Goal: Information Seeking & Learning: Learn about a topic

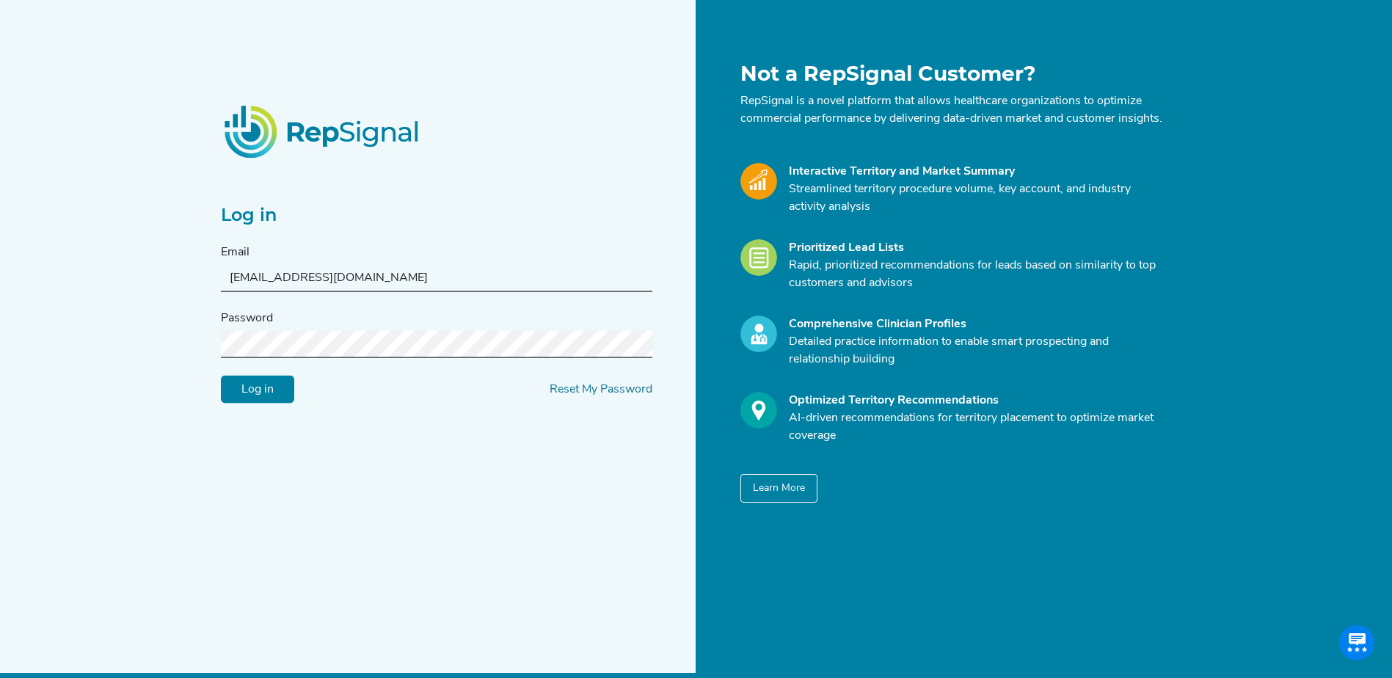
click at [221, 376] on input "Log in" at bounding box center [257, 390] width 73 height 28
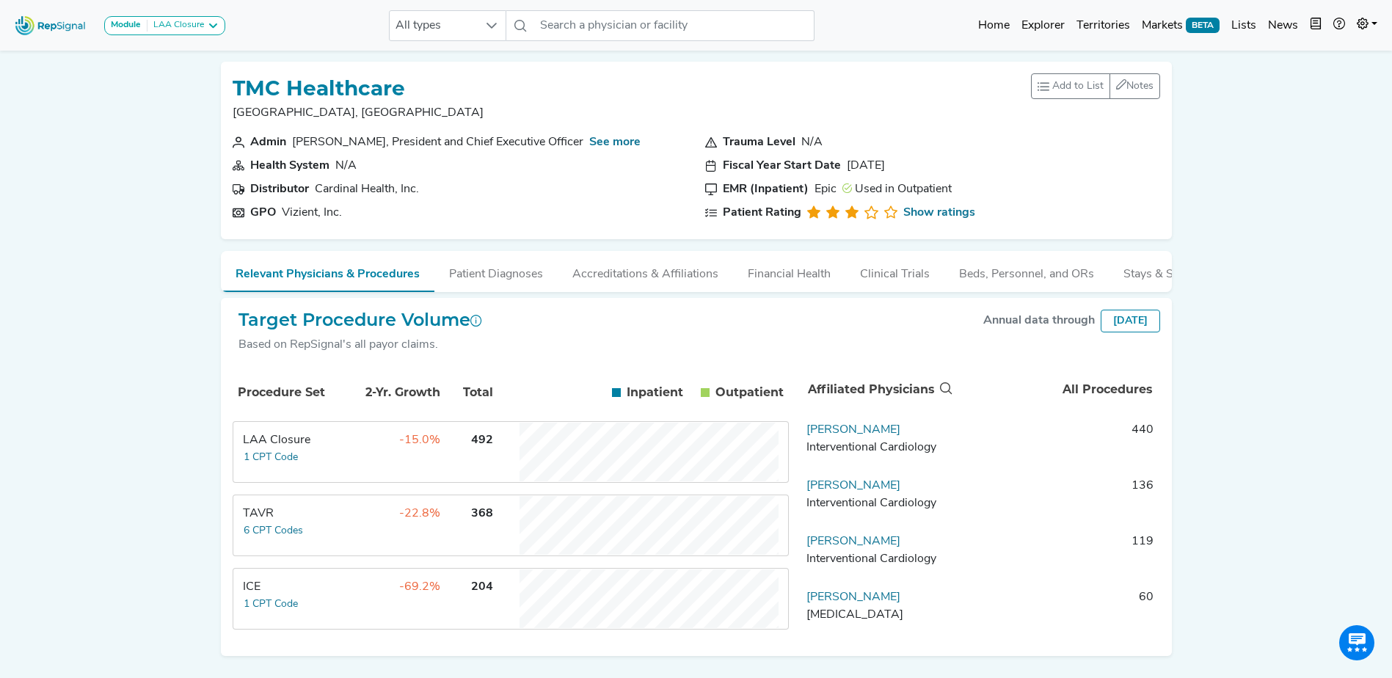
click at [72, 23] on img at bounding box center [51, 26] width 84 height 32
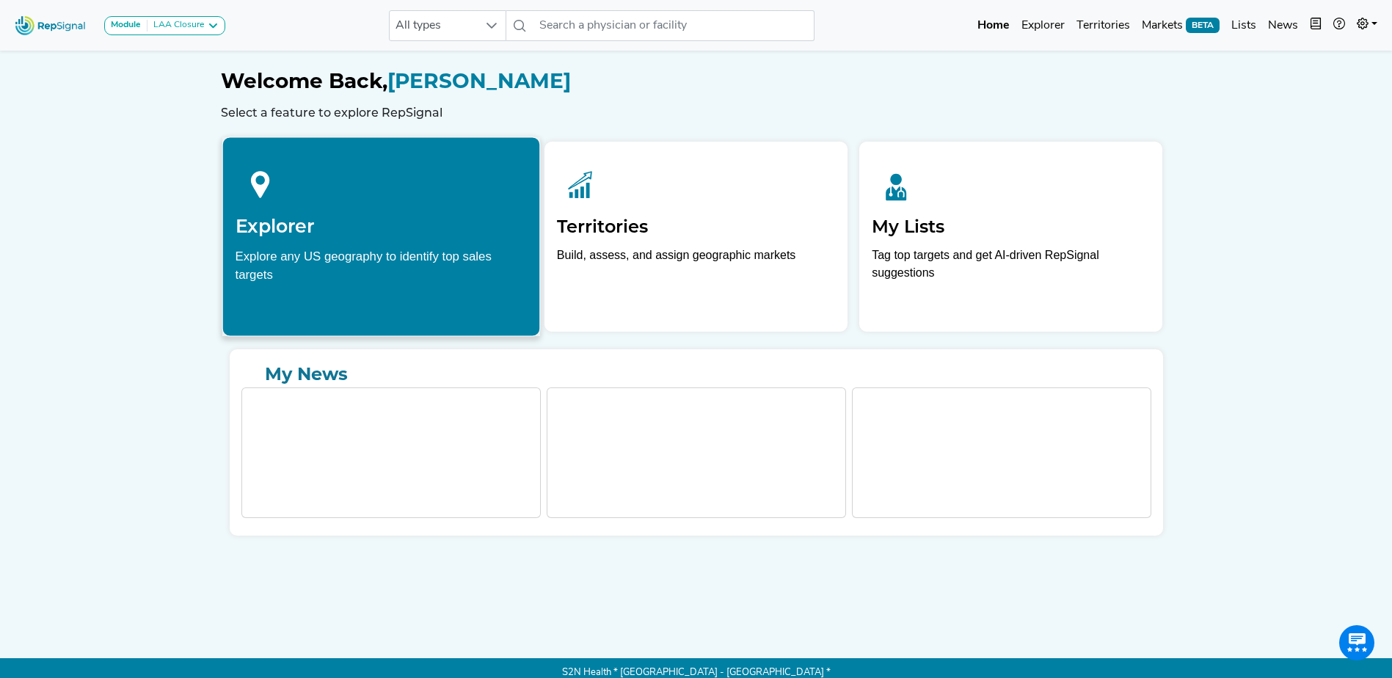
click at [349, 218] on h2 "Explorer" at bounding box center [381, 226] width 292 height 22
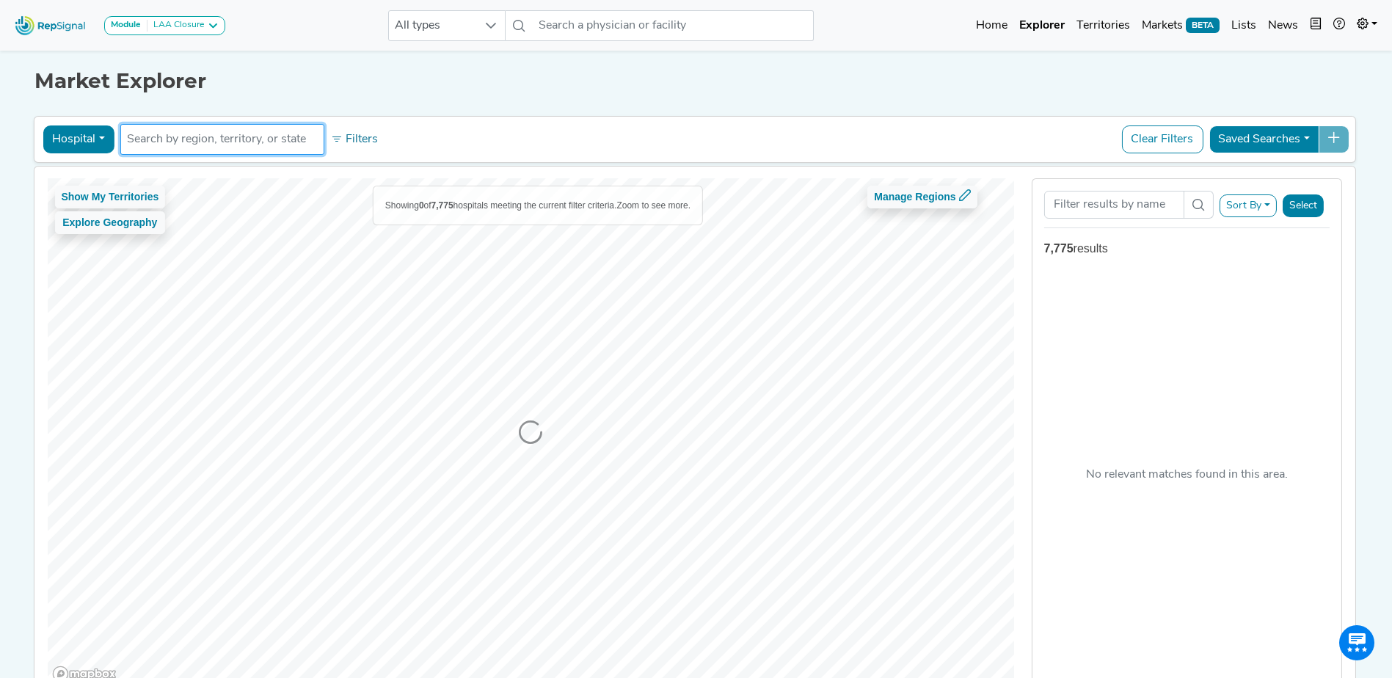
click at [293, 139] on input "text" at bounding box center [222, 140] width 191 height 18
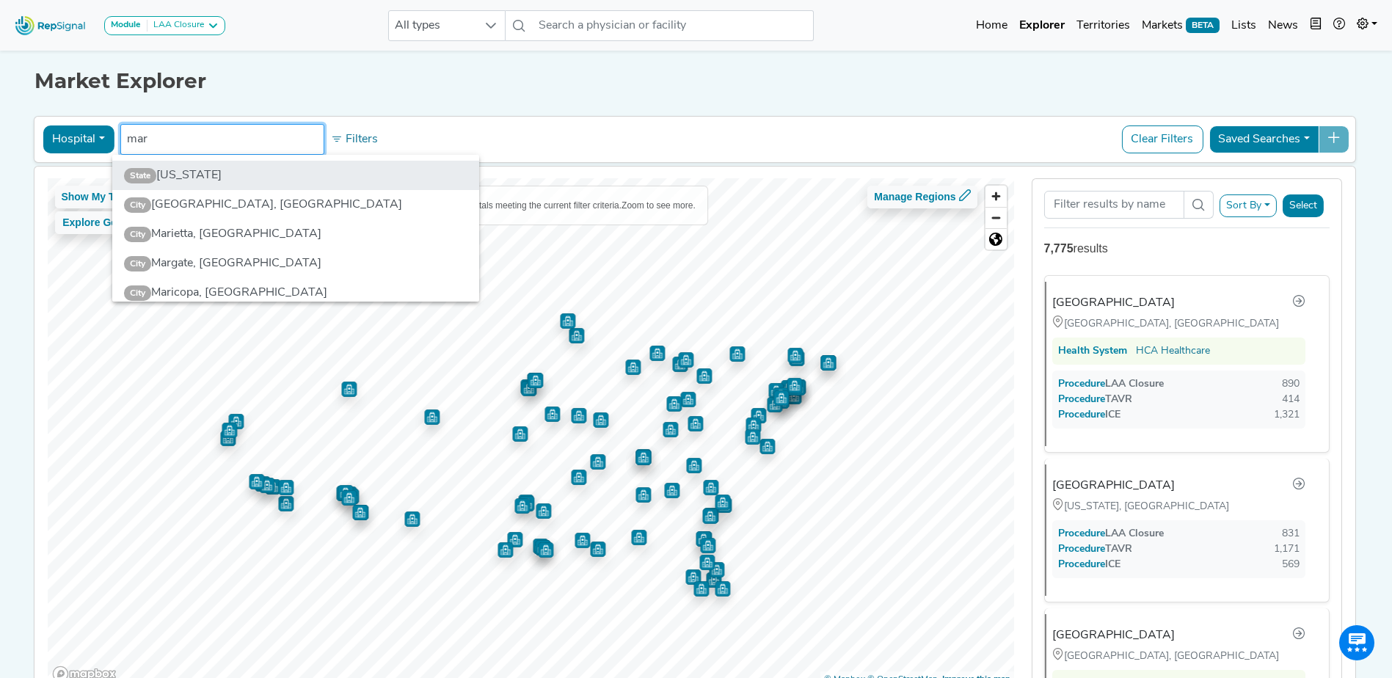
type input "mar"
click at [241, 167] on li "State [US_STATE]" at bounding box center [295, 175] width 367 height 29
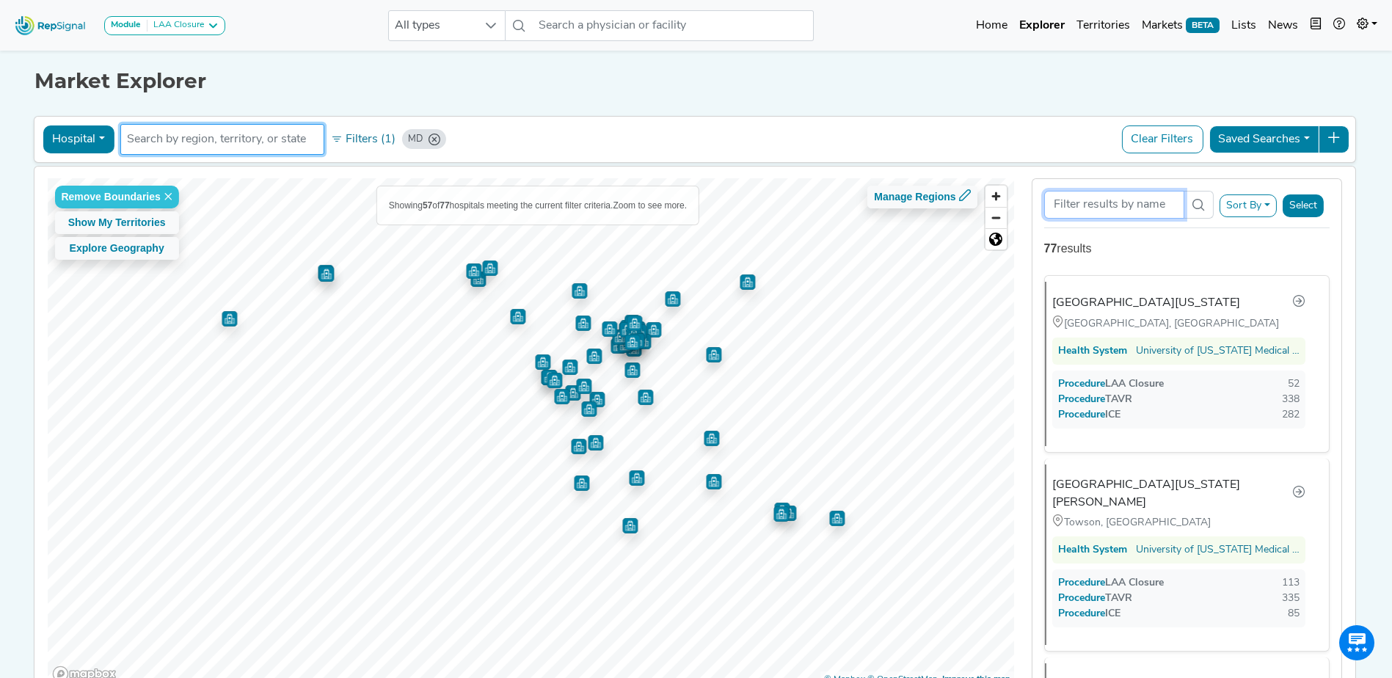
click at [1099, 208] on input "Search Term" at bounding box center [1114, 205] width 140 height 28
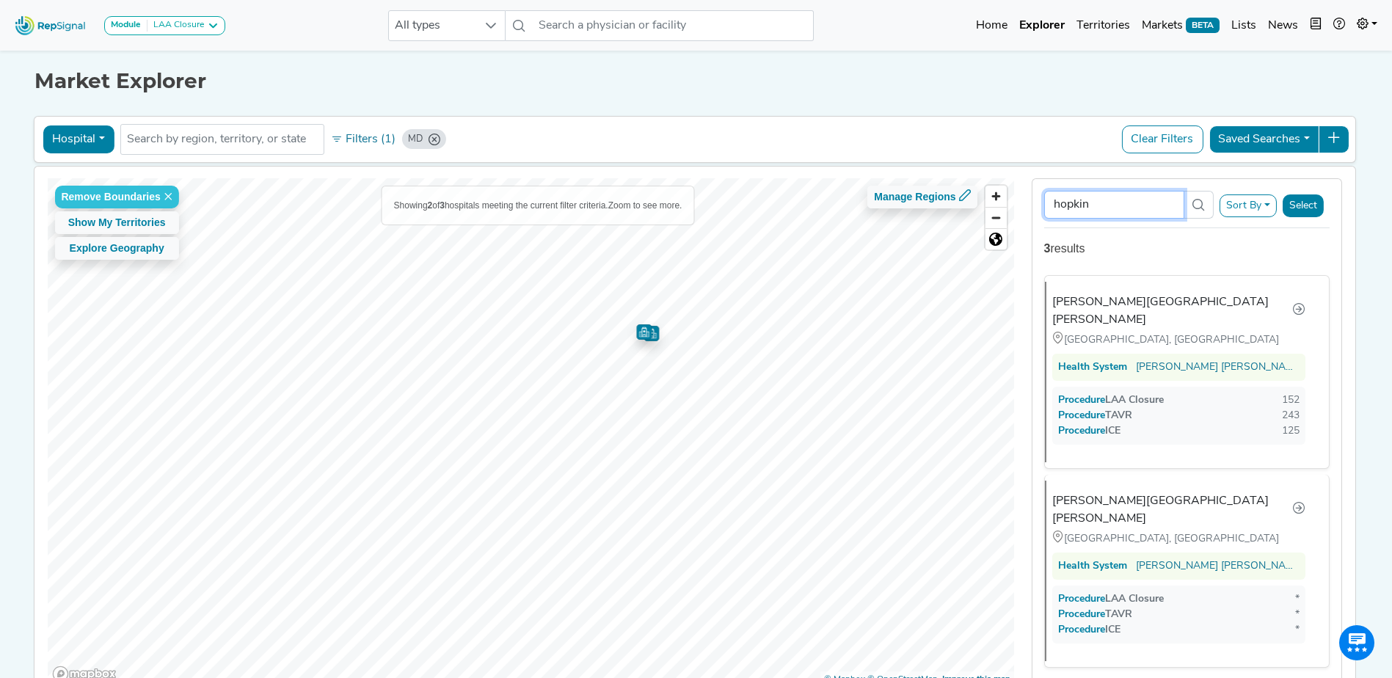
type input "hopkin"
drag, startPoint x: 67, startPoint y: 16, endPoint x: 114, endPoint y: 28, distance: 47.7
click at [67, 16] on img at bounding box center [51, 26] width 84 height 32
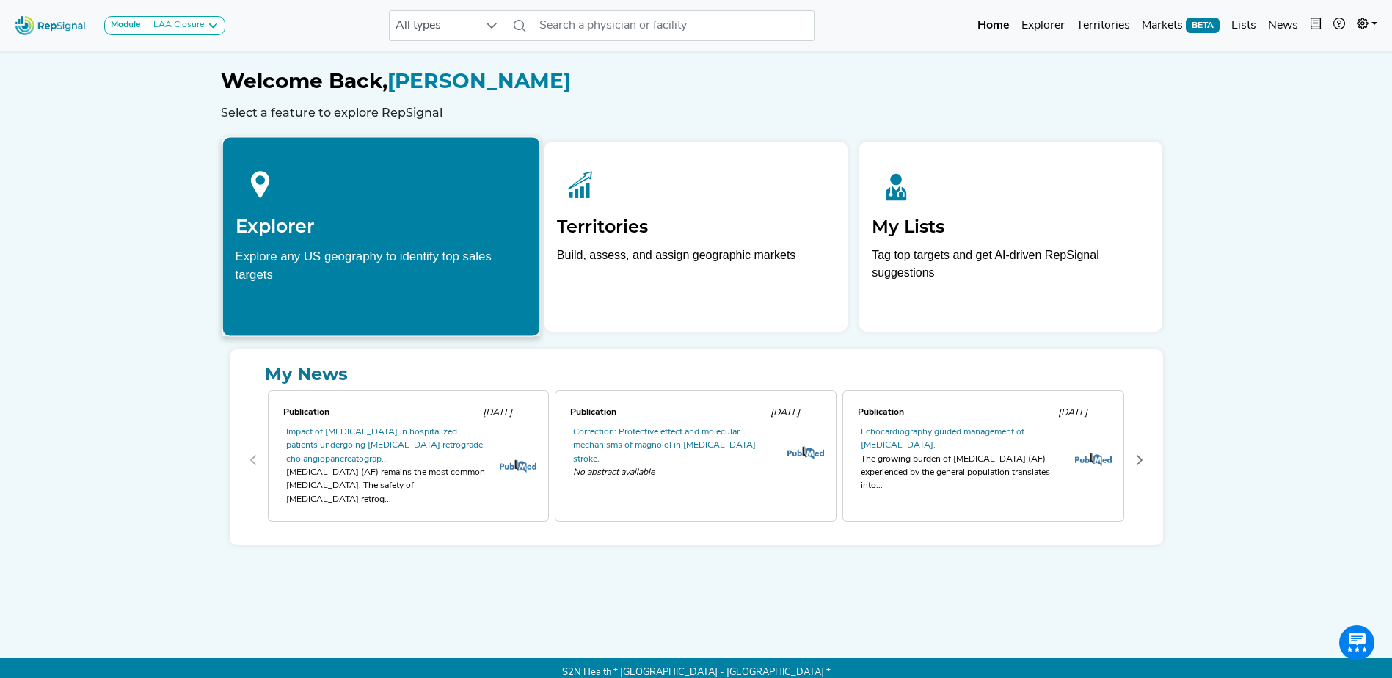
click at [313, 208] on div at bounding box center [381, 182] width 292 height 65
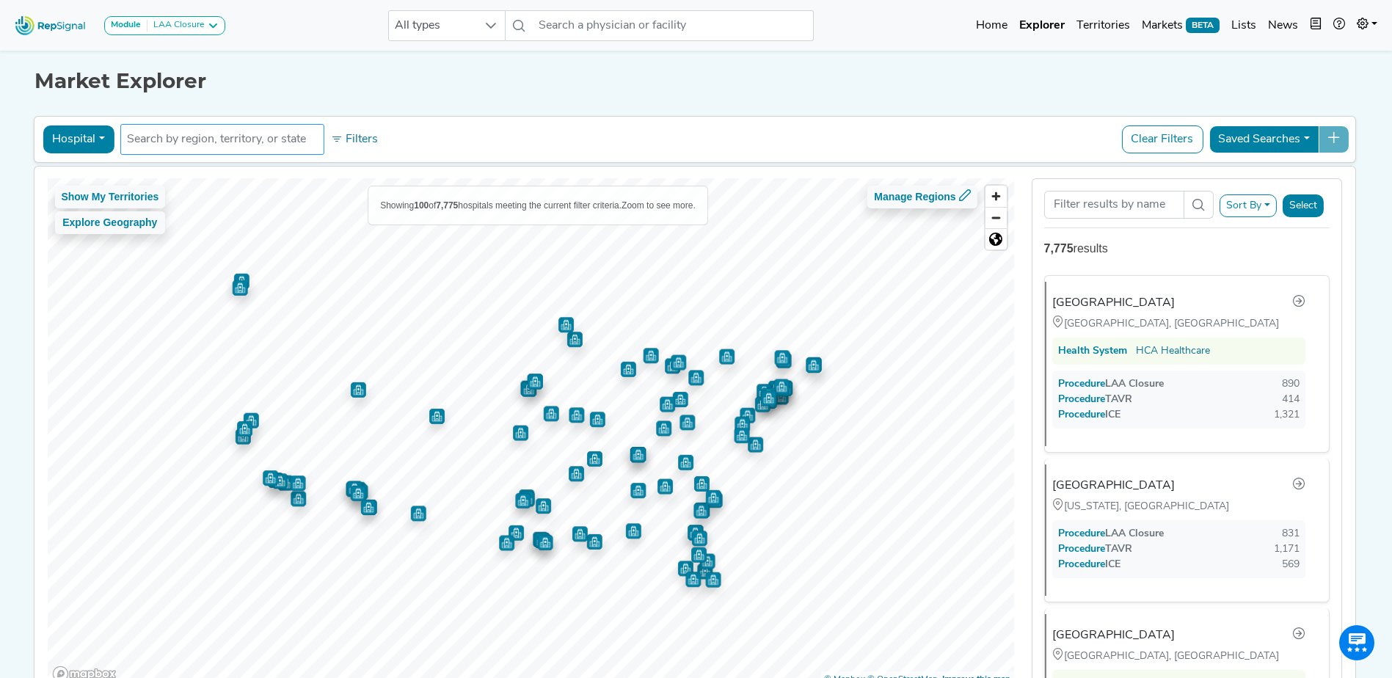
click at [310, 133] on ul at bounding box center [222, 139] width 204 height 31
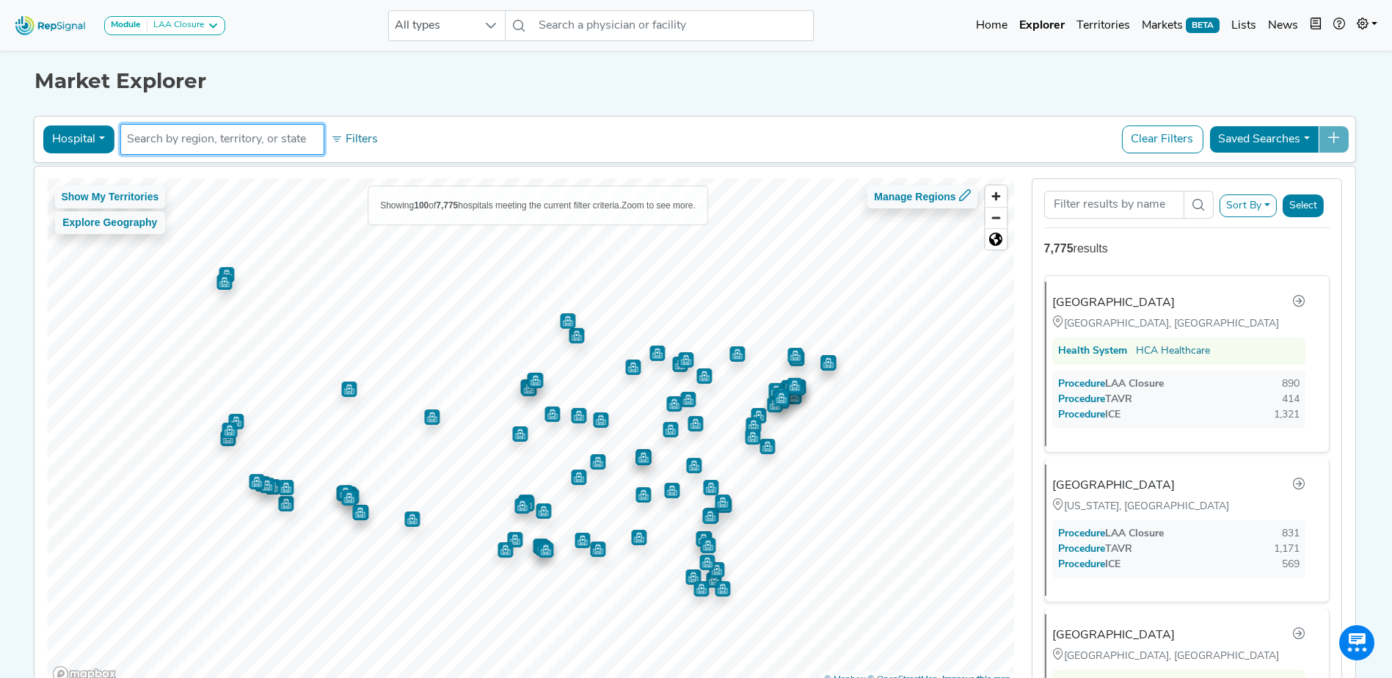
click at [284, 136] on input "text" at bounding box center [222, 140] width 191 height 18
type input "[US_STATE]"
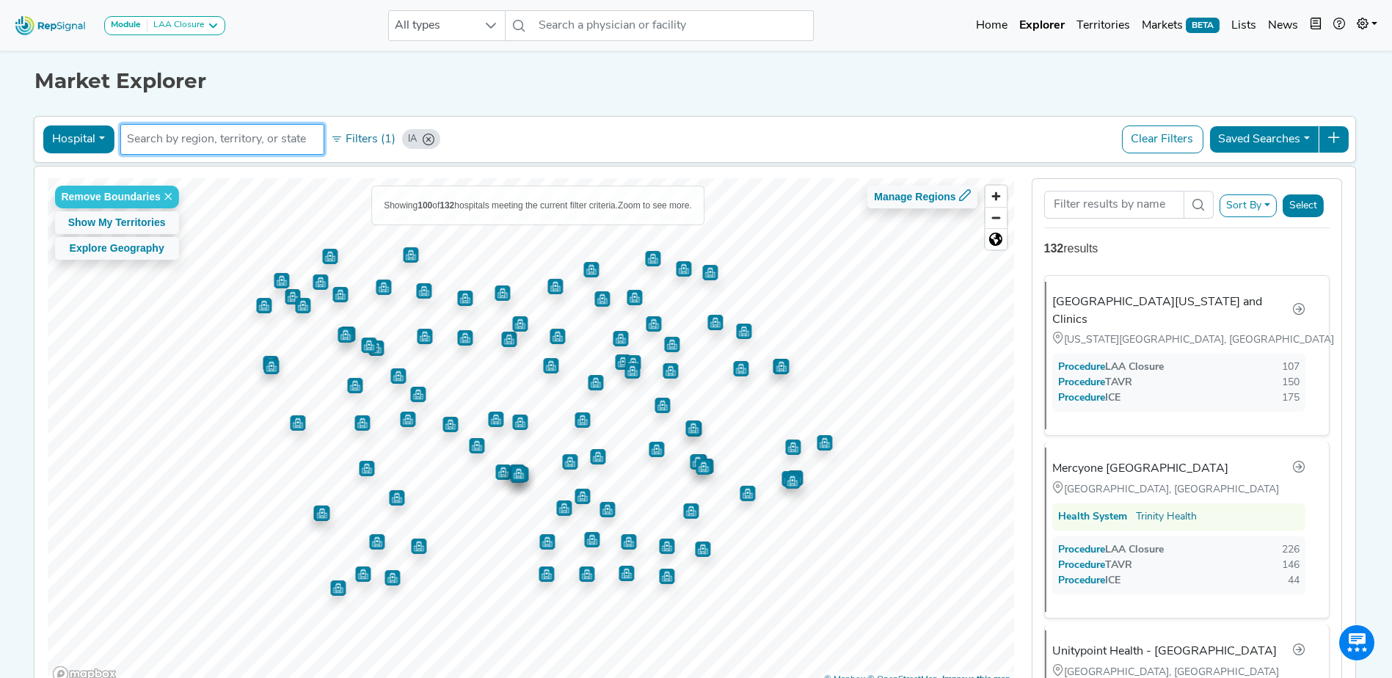
click at [62, 17] on img at bounding box center [51, 26] width 84 height 32
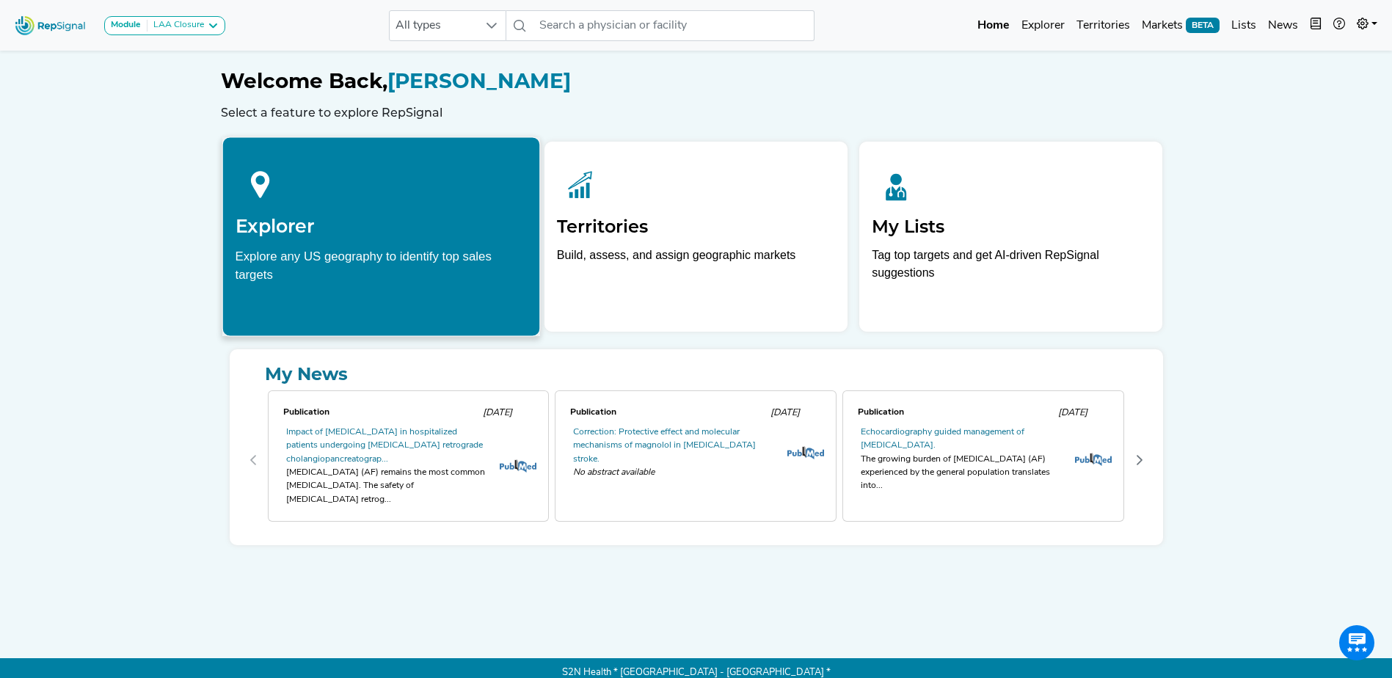
click at [273, 209] on div at bounding box center [381, 182] width 292 height 65
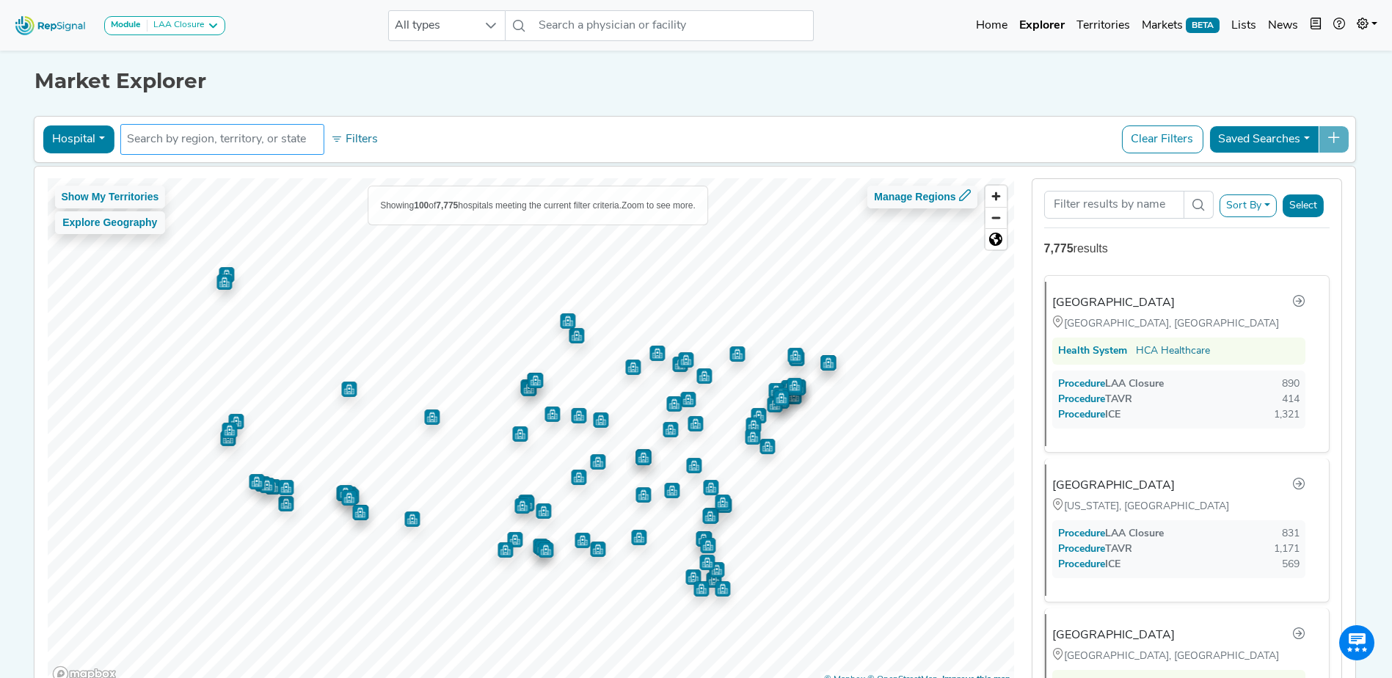
click at [208, 137] on input "text" at bounding box center [222, 140] width 191 height 18
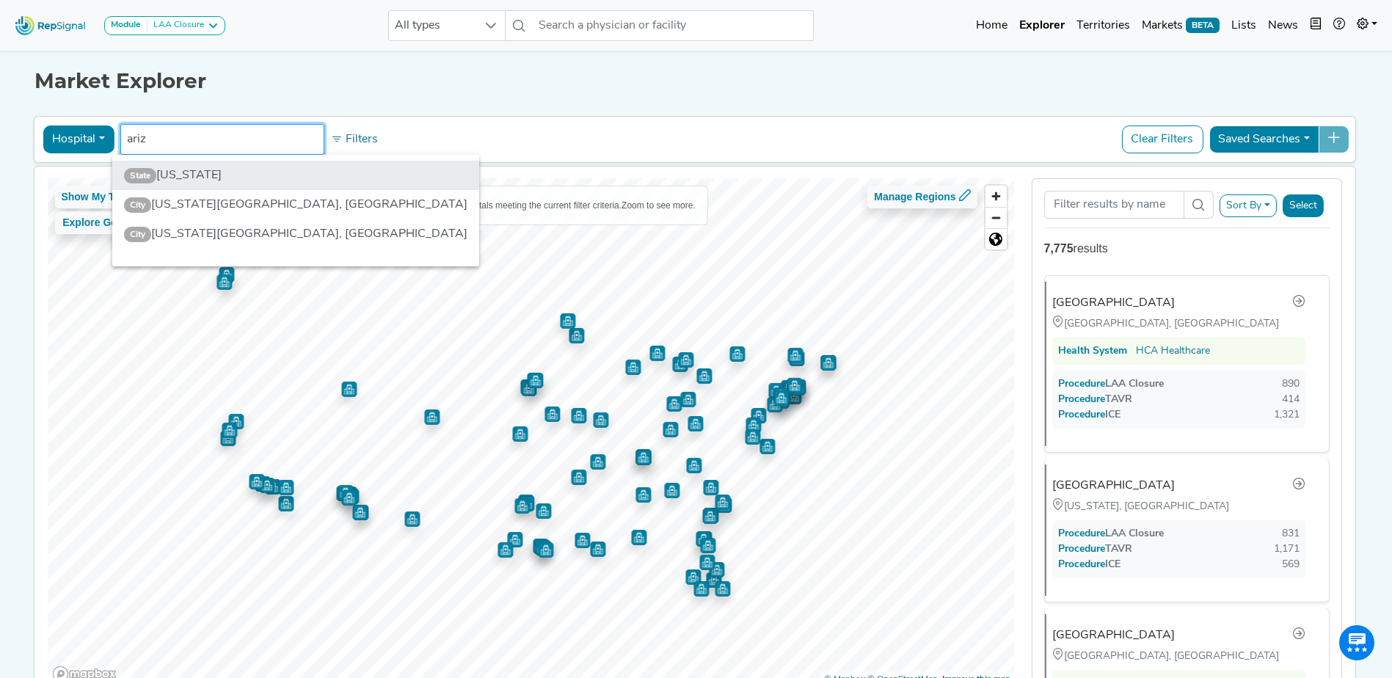
type input "ariz"
click at [222, 175] on li "State [US_STATE]" at bounding box center [295, 175] width 367 height 29
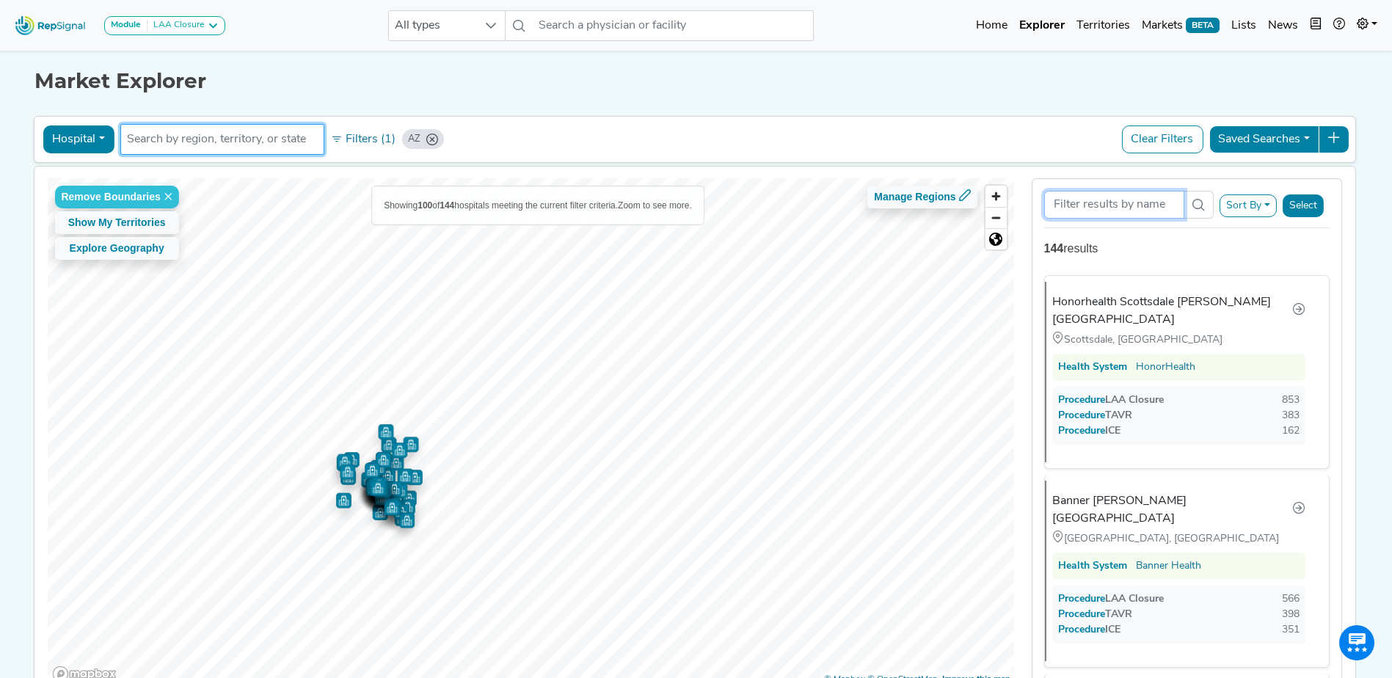
click at [1115, 208] on input "Search Term" at bounding box center [1114, 205] width 140 height 28
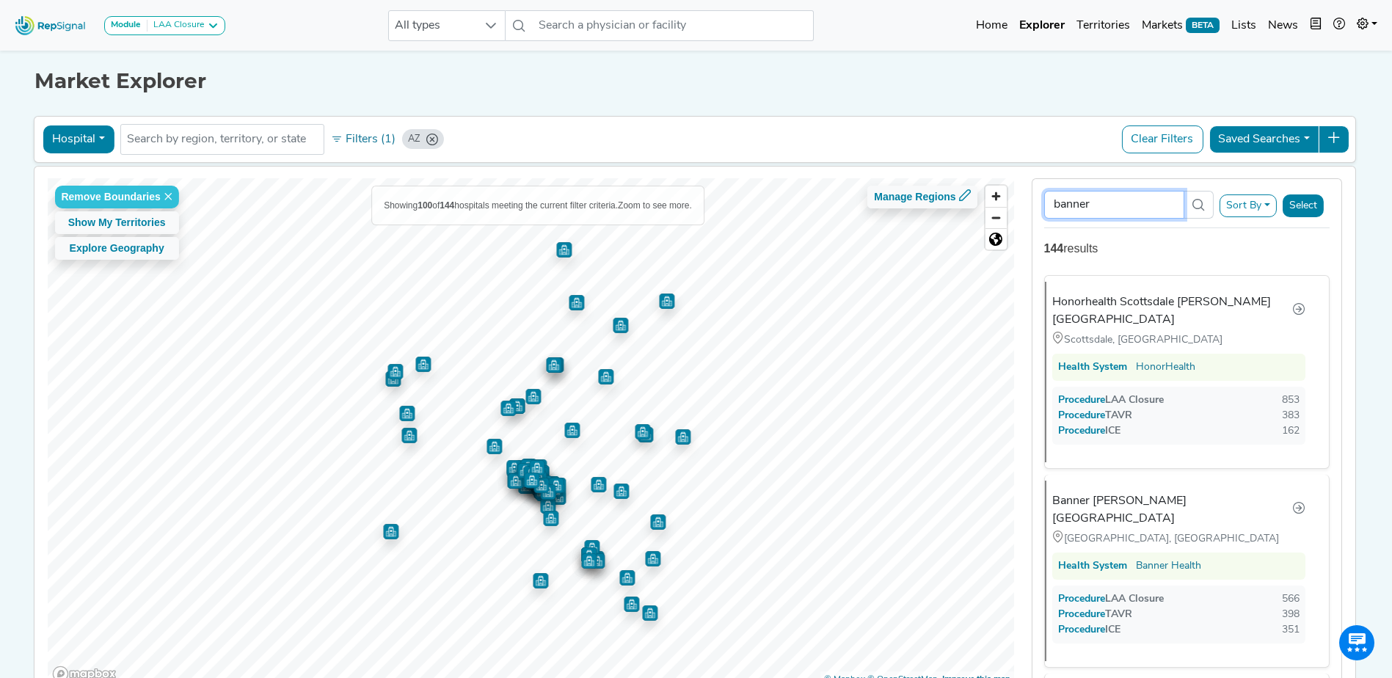
type input "banner"
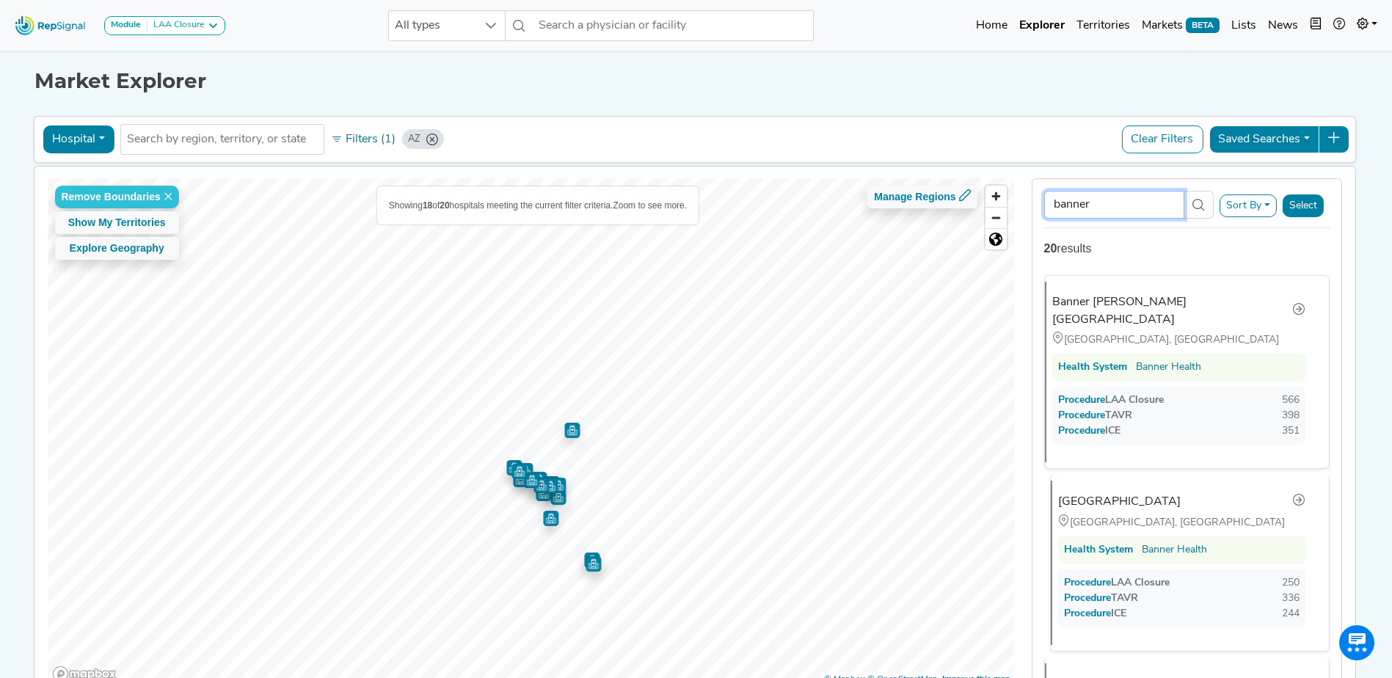
scroll to position [110, 0]
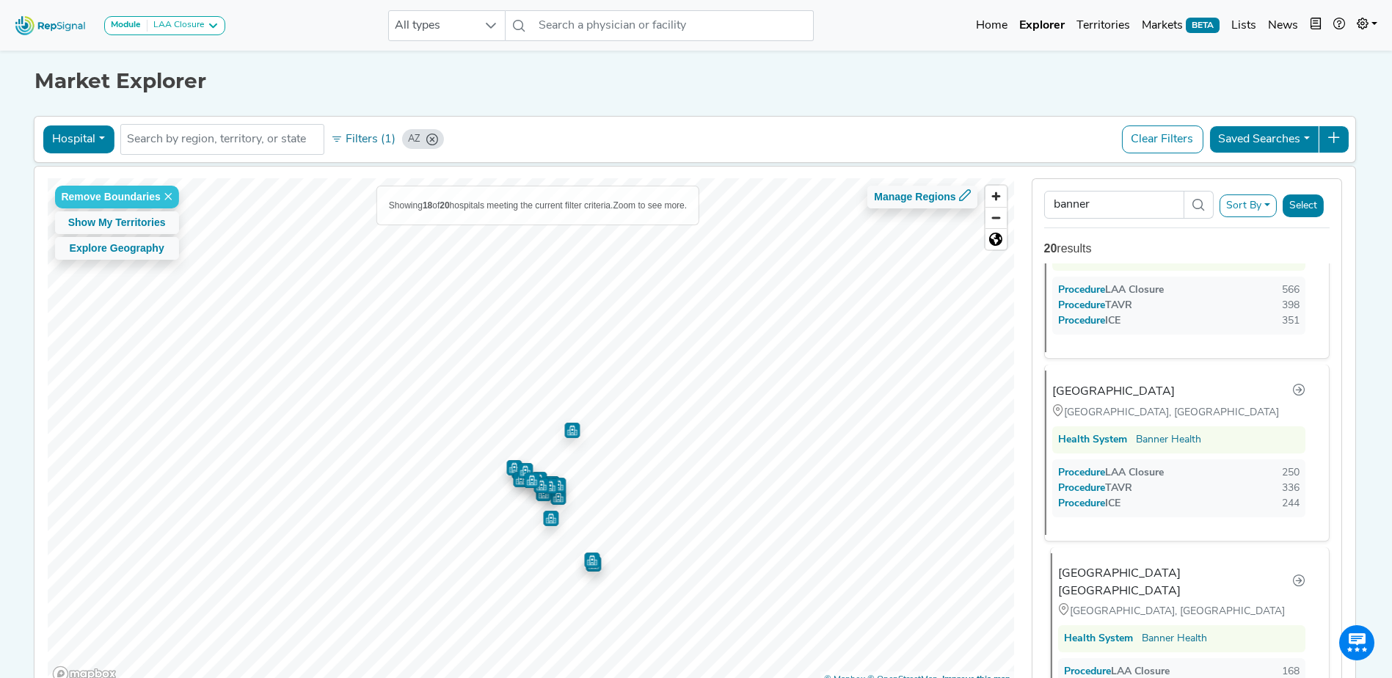
click at [1131, 565] on div "[GEOGRAPHIC_DATA] [GEOGRAPHIC_DATA]" at bounding box center [1175, 582] width 234 height 35
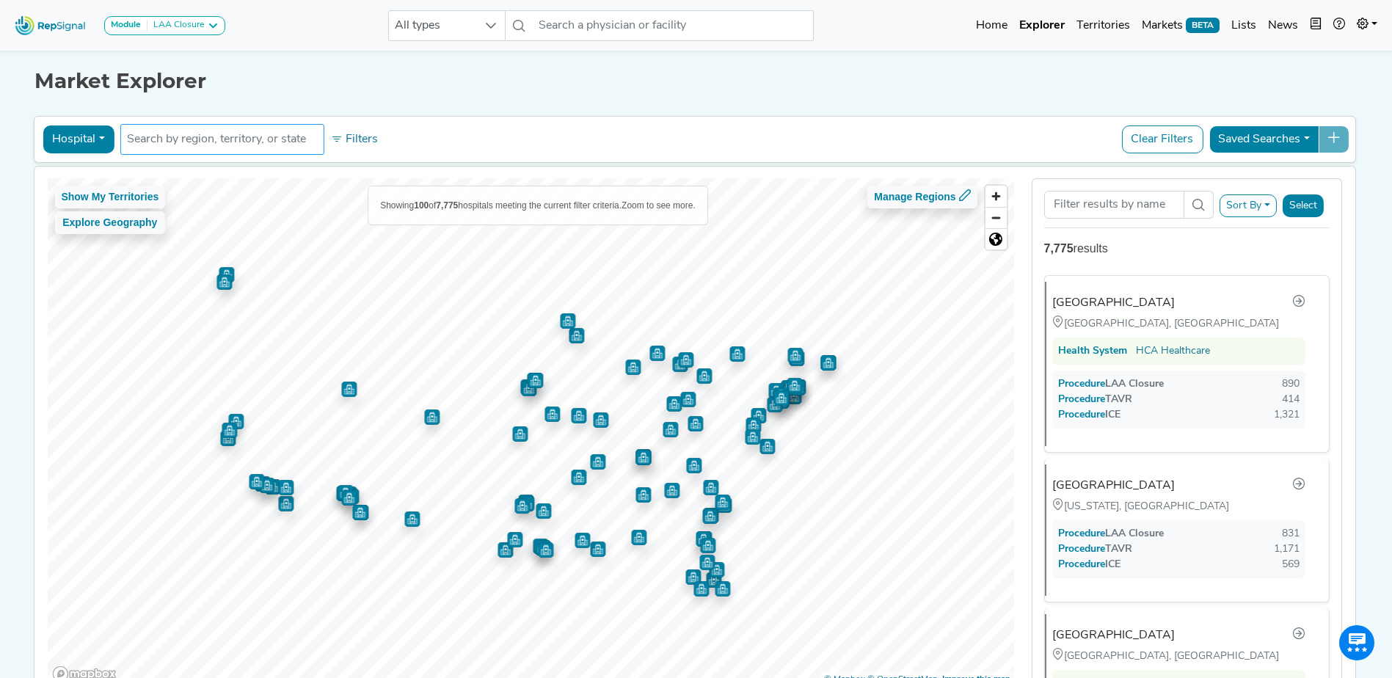
click at [223, 141] on input "text" at bounding box center [222, 140] width 191 height 18
type input "ariz"
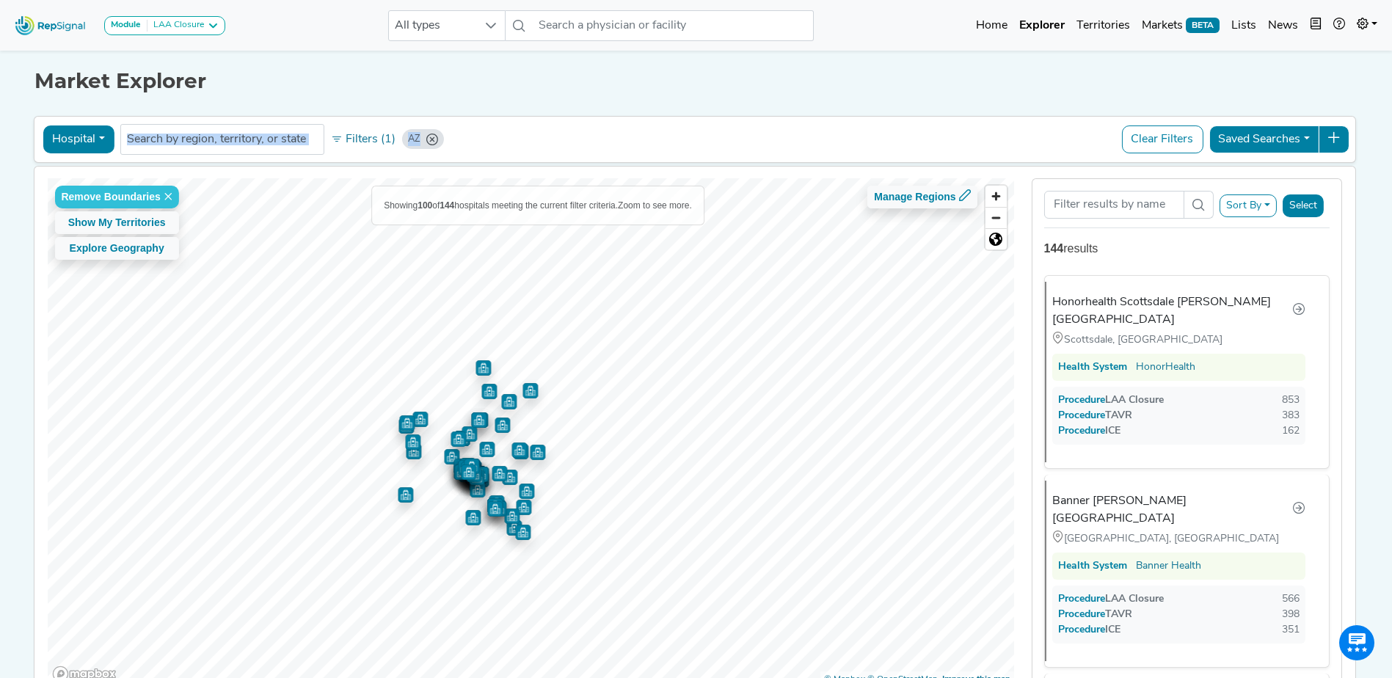
drag, startPoint x: 222, startPoint y: 72, endPoint x: 1129, endPoint y: 164, distance: 911.4
click at [1100, 164] on div "Market Explorer Hospital Physician Hospital ASC Office Health System AZ No resu…" at bounding box center [696, 373] width 968 height 652
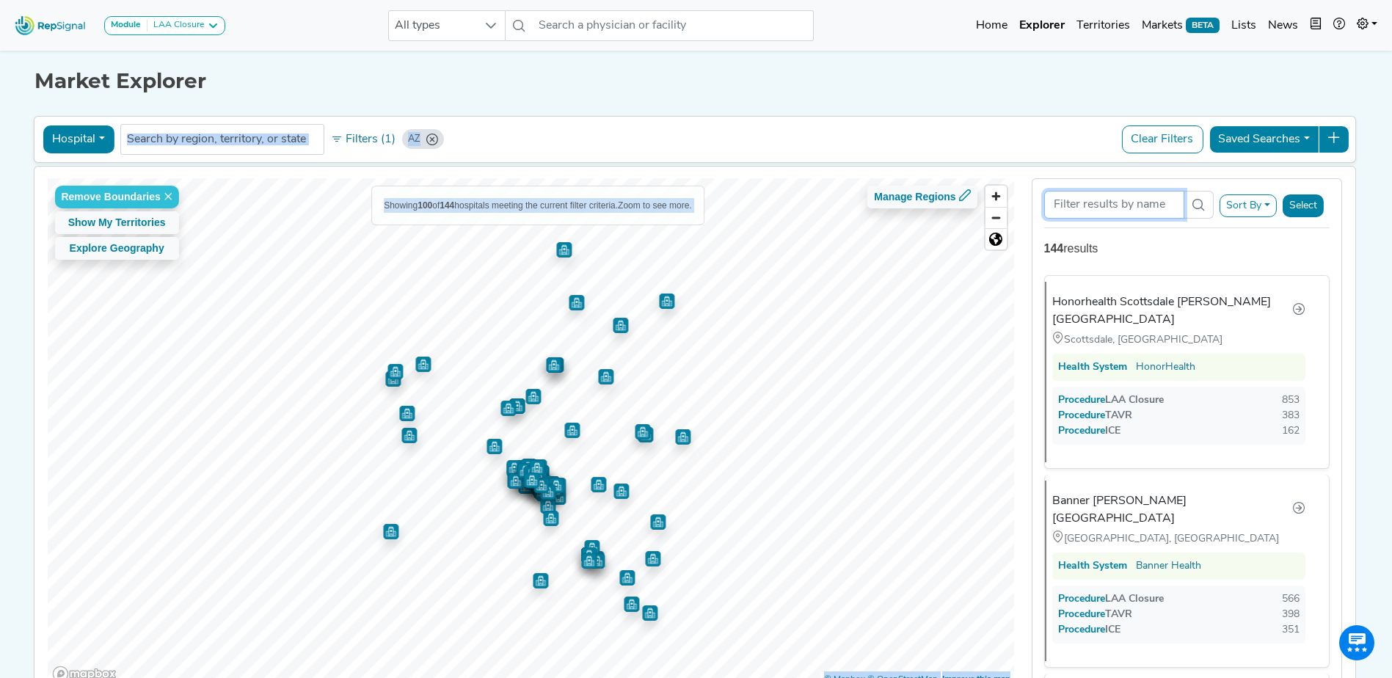
click at [1120, 195] on input "Search Term" at bounding box center [1114, 205] width 140 height 28
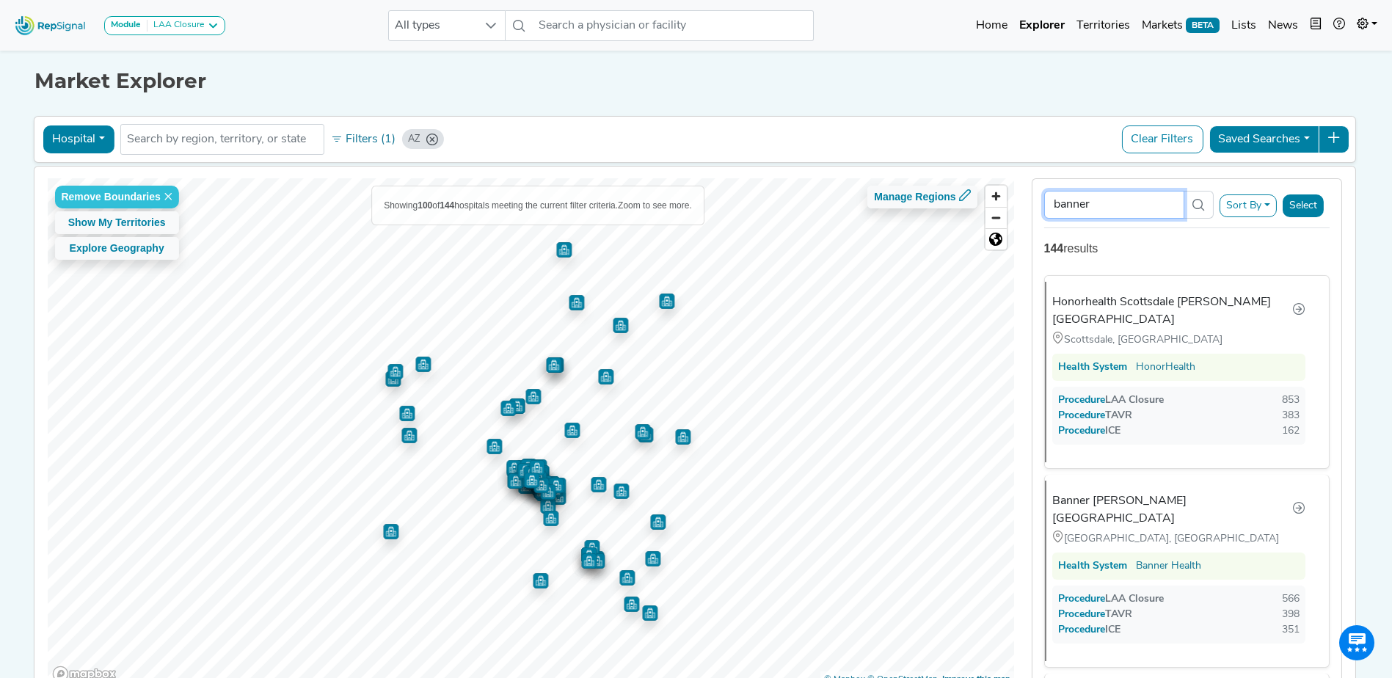
type input "banner"
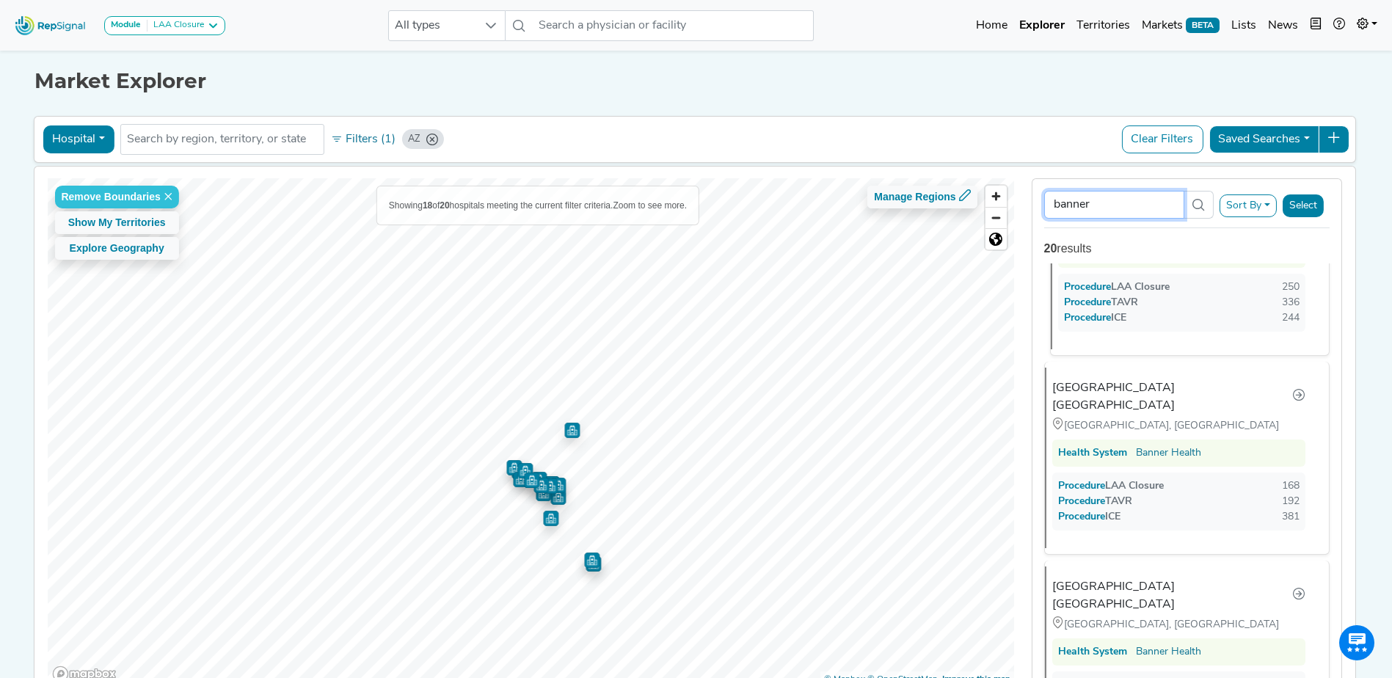
scroll to position [330, 0]
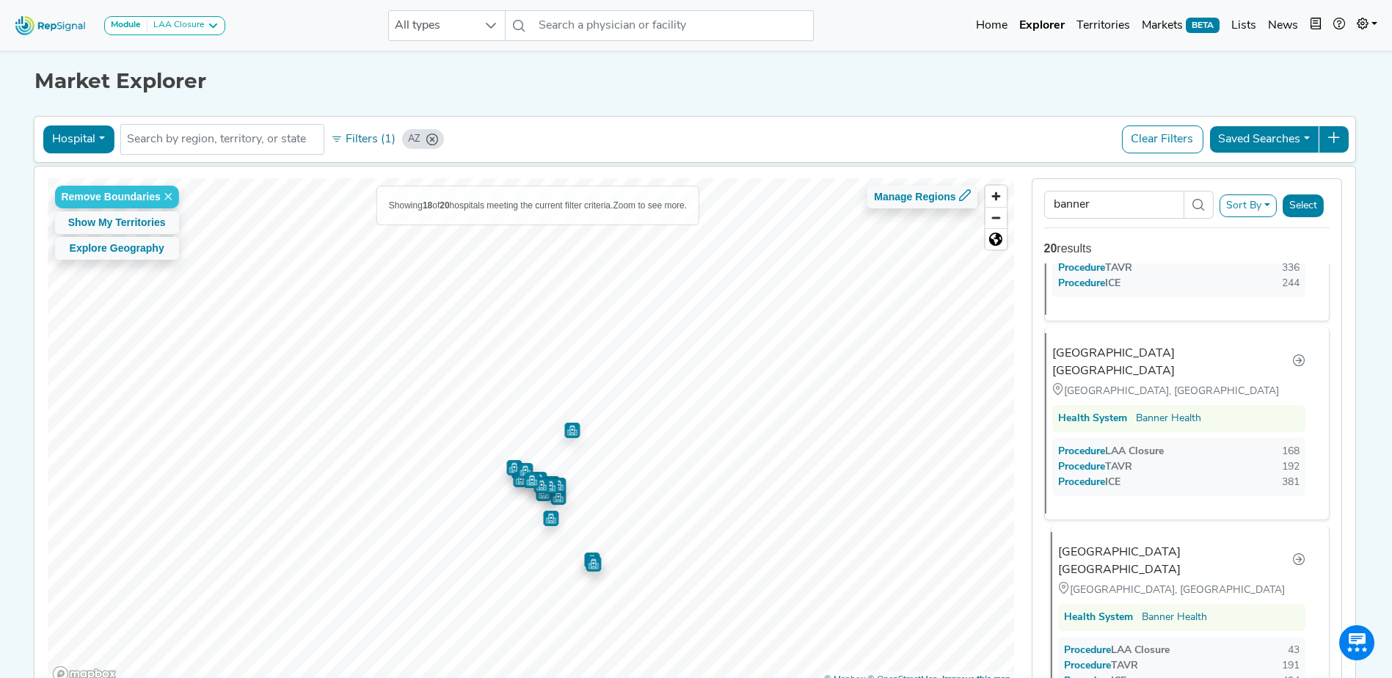
click at [1183, 544] on div "[GEOGRAPHIC_DATA] [GEOGRAPHIC_DATA]" at bounding box center [1175, 561] width 234 height 35
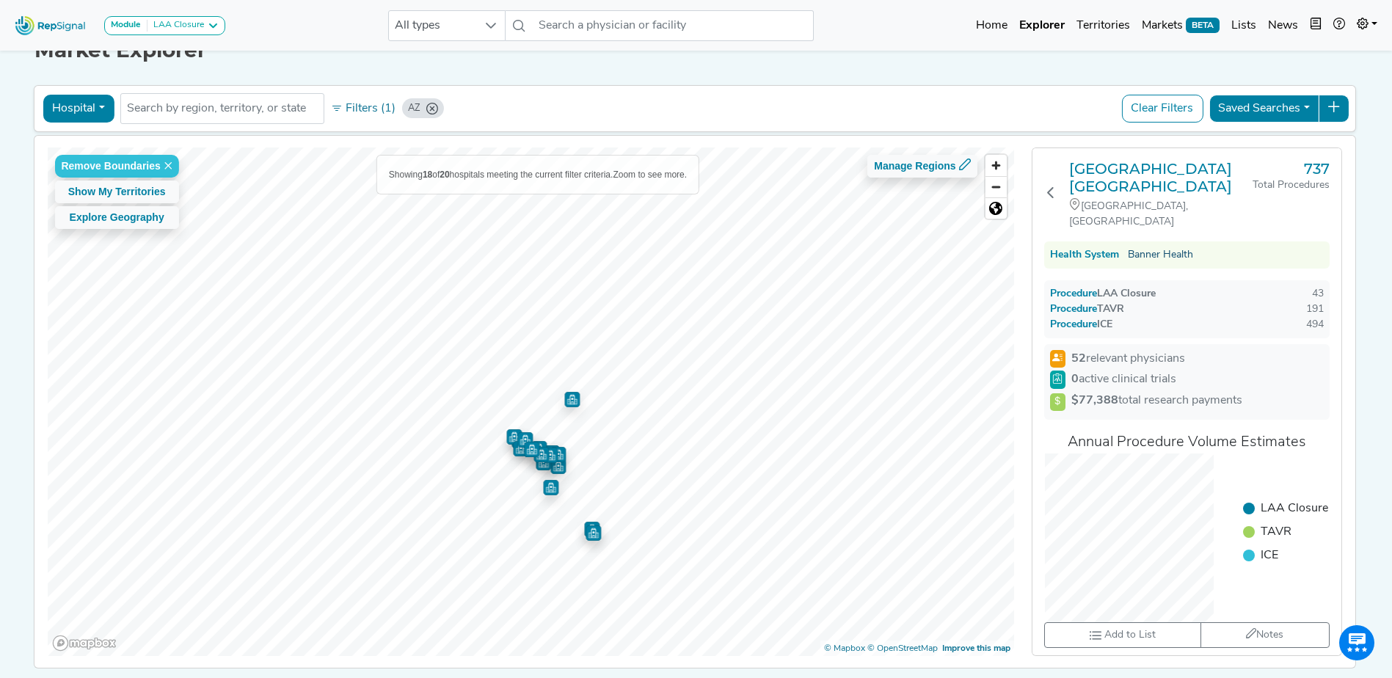
scroll to position [0, 0]
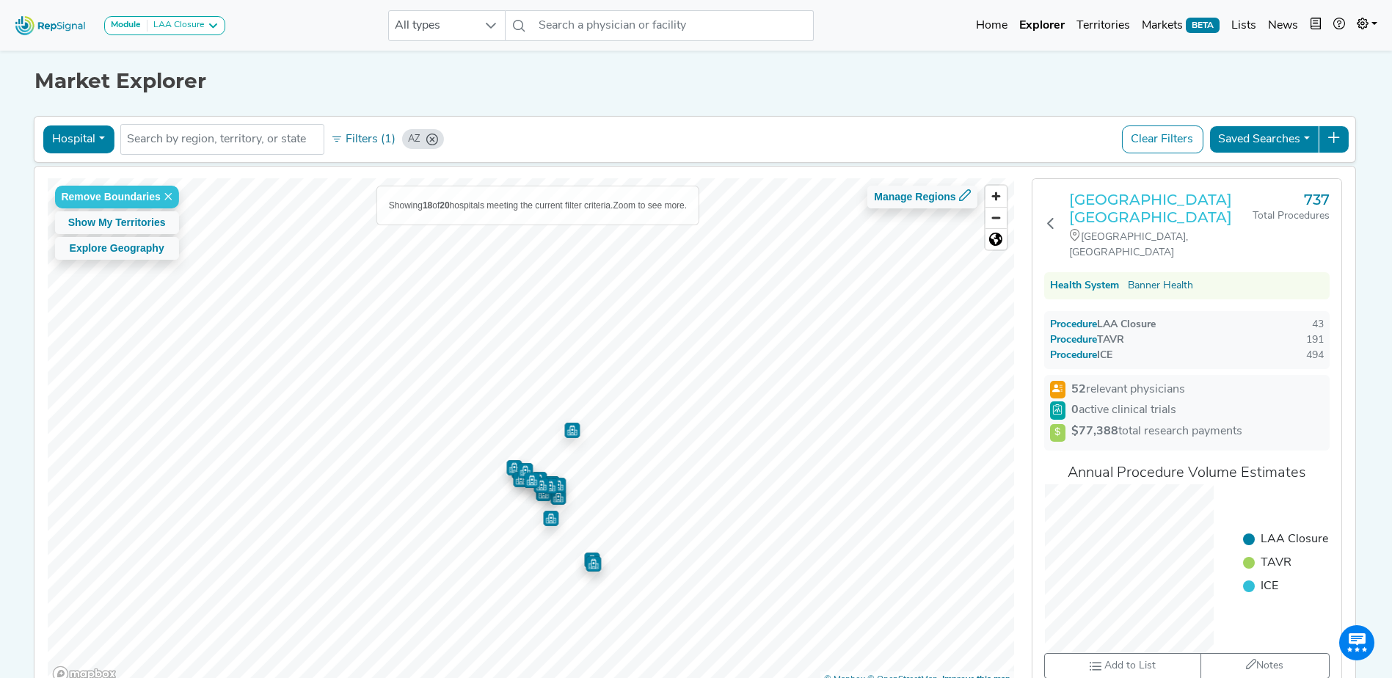
click at [1160, 203] on h3 "[GEOGRAPHIC_DATA] [GEOGRAPHIC_DATA]" at bounding box center [1160, 208] width 183 height 35
click at [1053, 217] on icon at bounding box center [1051, 223] width 12 height 12
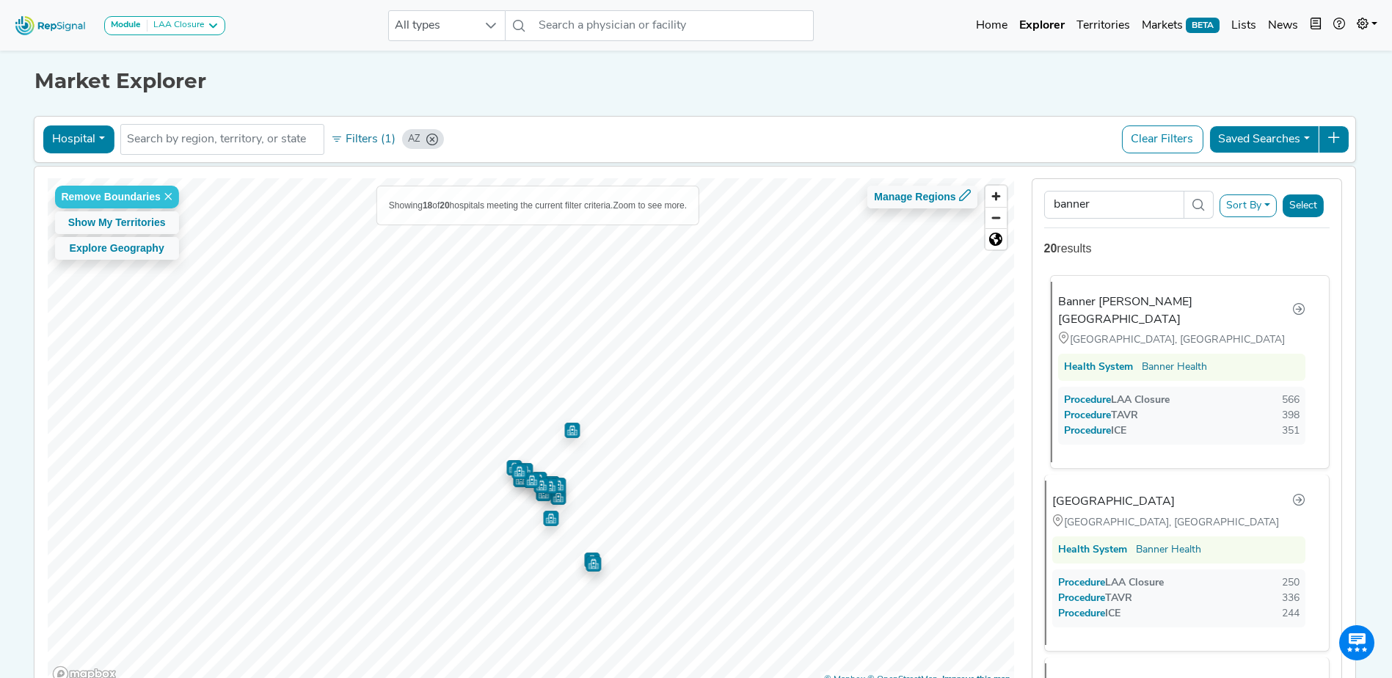
click at [1162, 314] on div "Banner [PERSON_NAME][GEOGRAPHIC_DATA] [GEOGRAPHIC_DATA], [GEOGRAPHIC_DATA] Heal…" at bounding box center [1184, 372] width 266 height 180
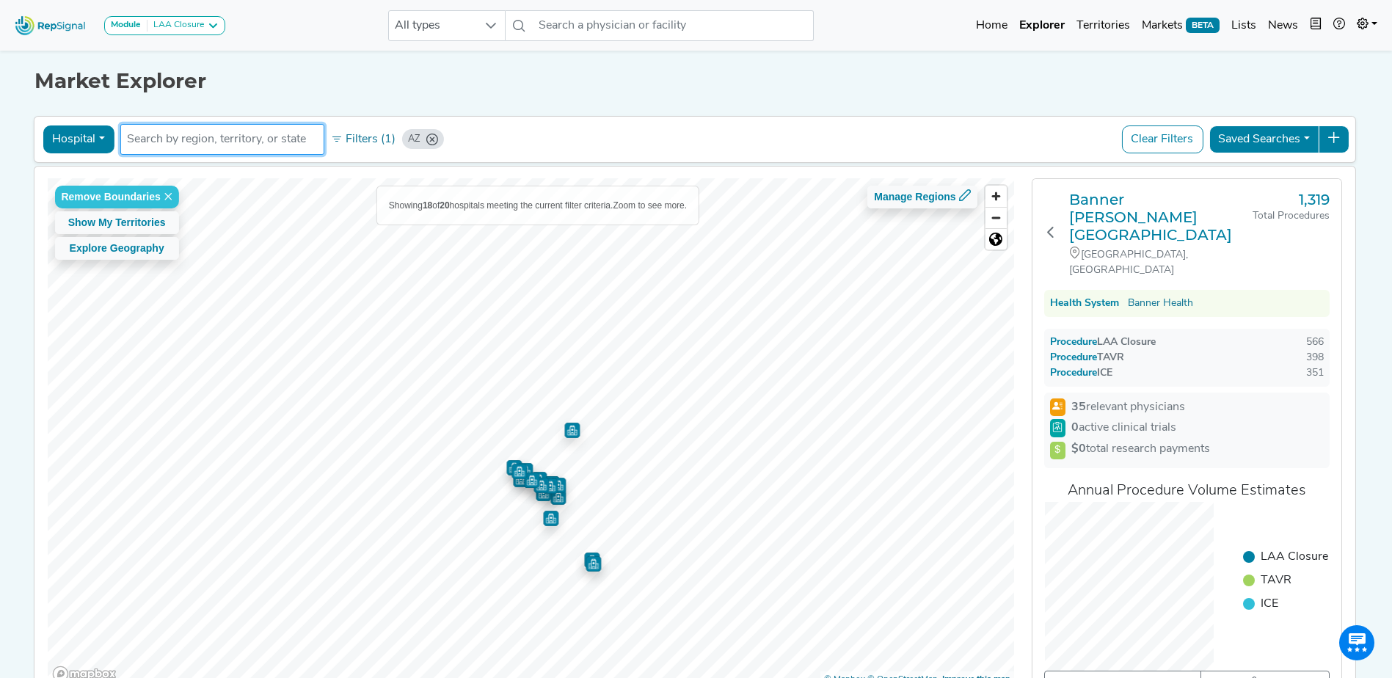
click at [255, 142] on input "text" at bounding box center [222, 140] width 191 height 18
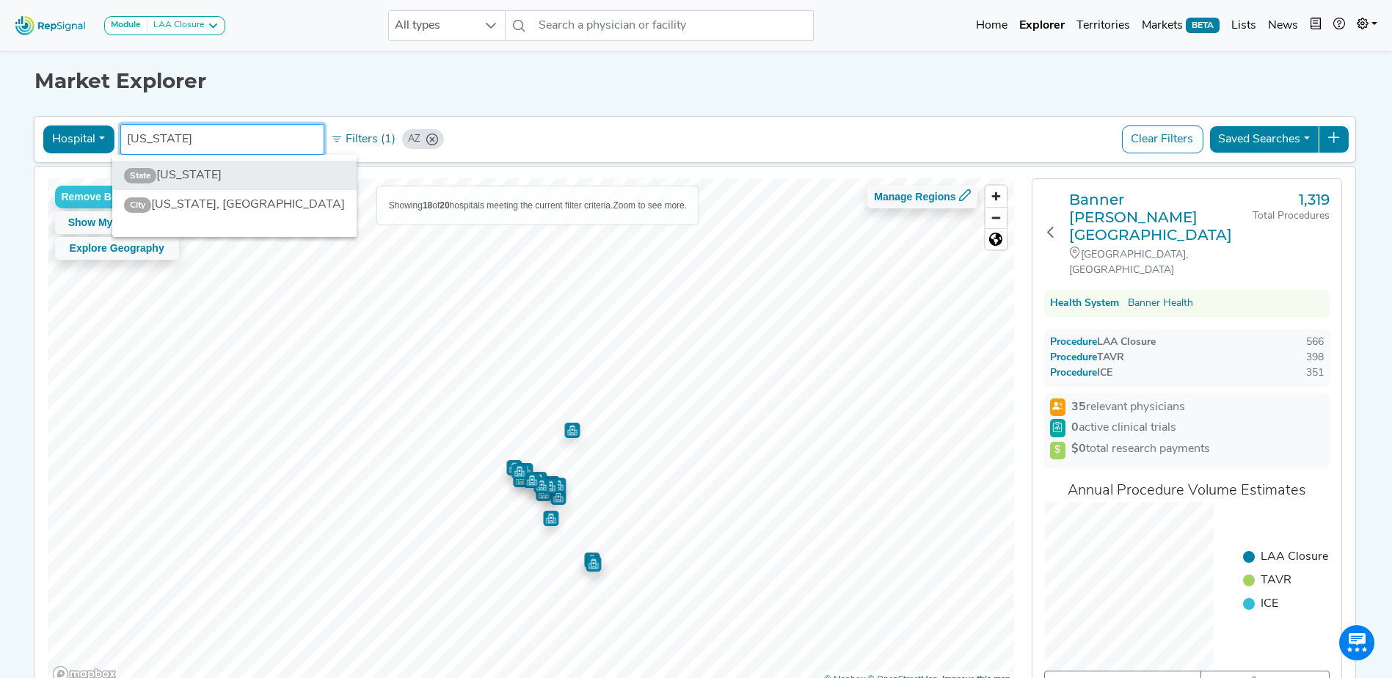
type input "[US_STATE]"
click at [248, 175] on li "State [US_STATE]" at bounding box center [234, 175] width 244 height 29
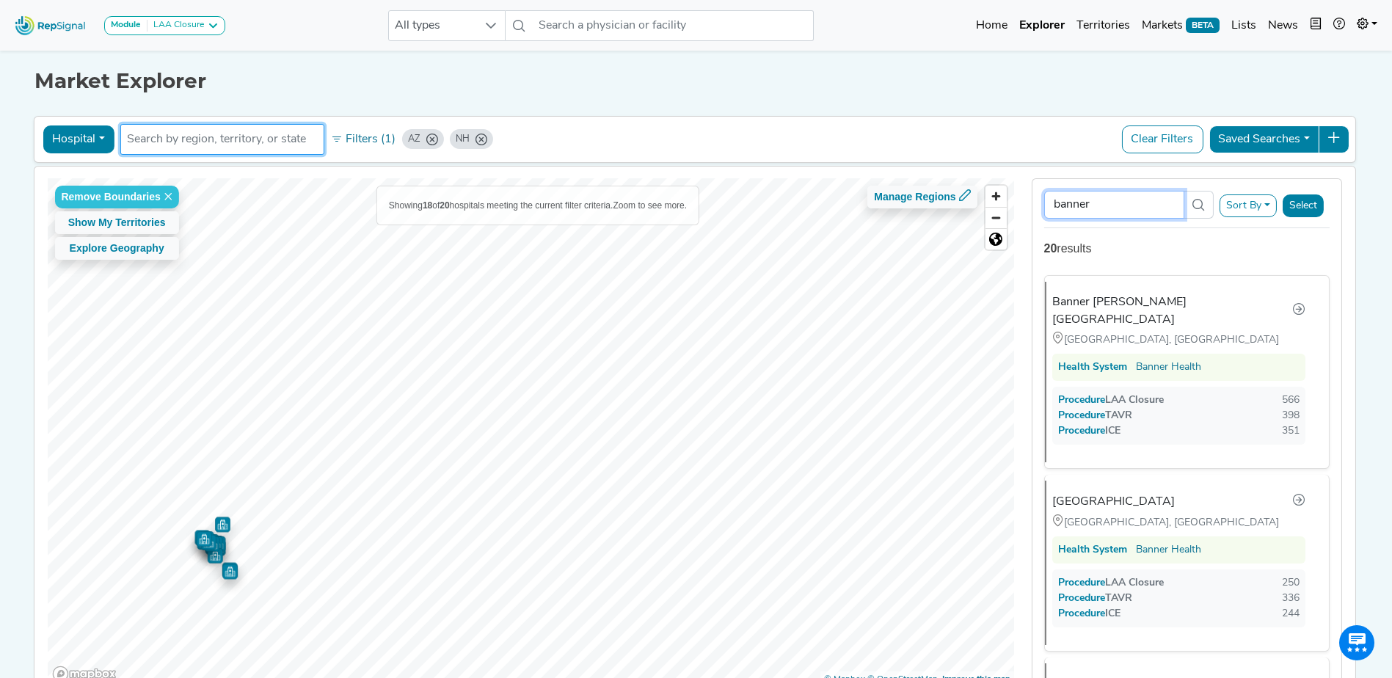
click at [1156, 203] on input "banner" at bounding box center [1114, 205] width 140 height 28
type input "b"
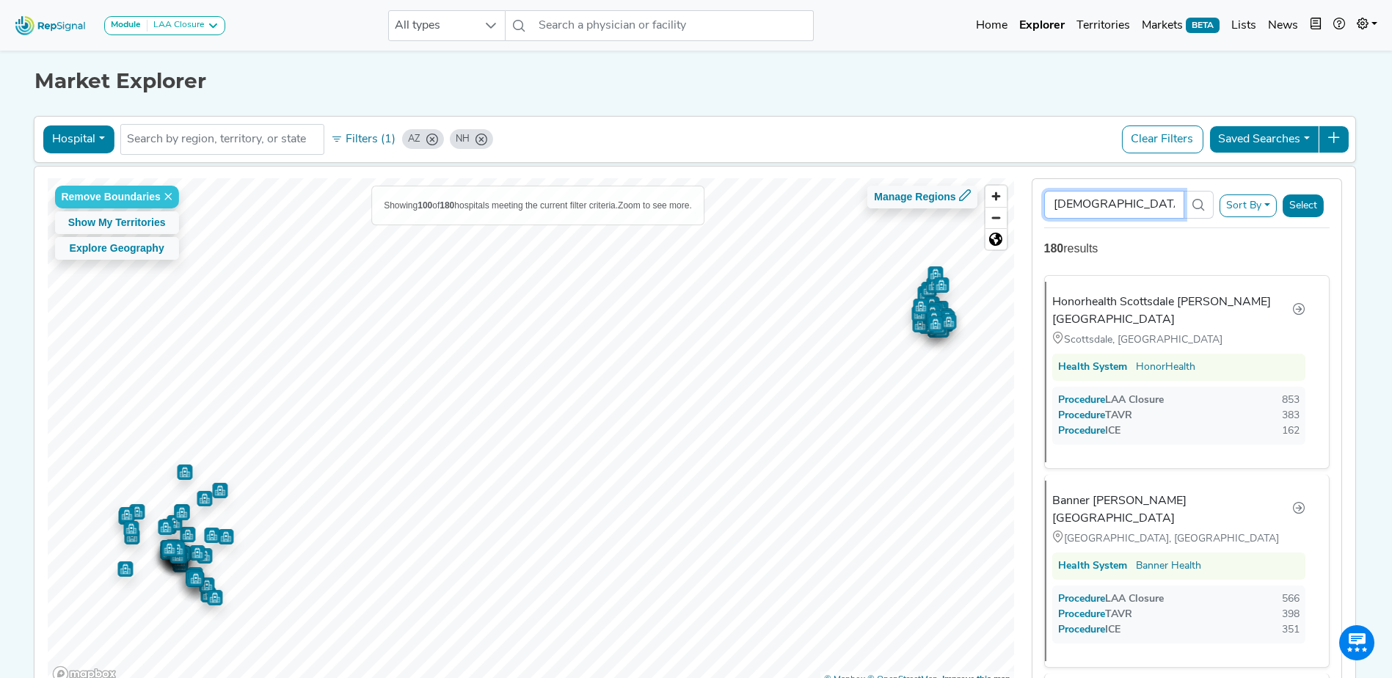
type input "[DEMOGRAPHIC_DATA]"
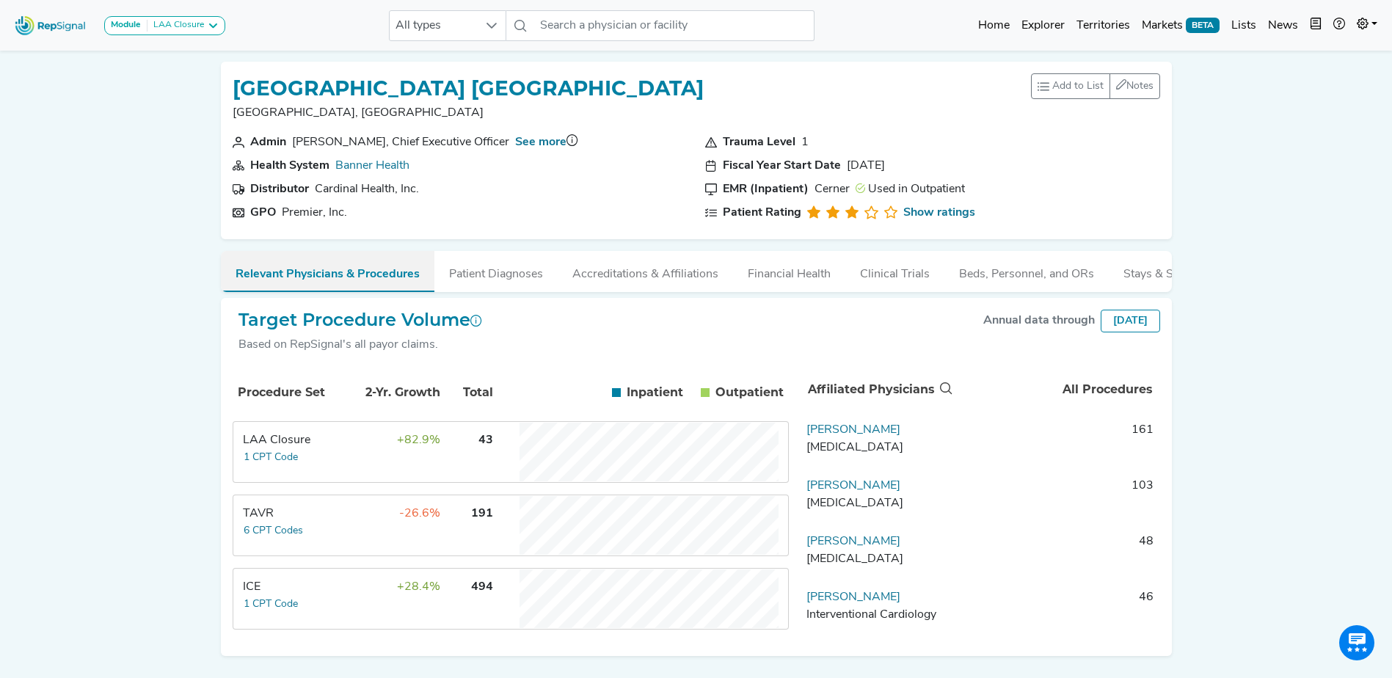
click at [299, 271] on button "Relevant Physicians & Procedures" at bounding box center [327, 271] width 213 height 41
